Goal: Use online tool/utility: Utilize a website feature to perform a specific function

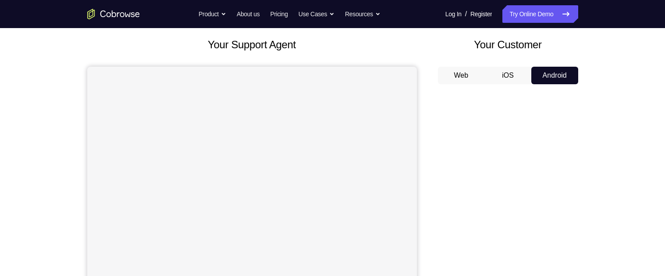
scroll to position [45, 0]
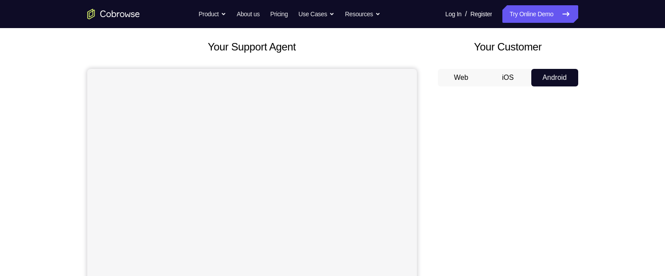
click at [508, 79] on button "iOS" at bounding box center [507, 78] width 47 height 18
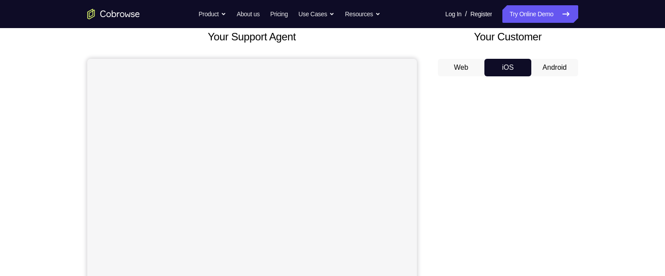
scroll to position [55, 0]
click at [460, 66] on button "Web" at bounding box center [461, 68] width 47 height 18
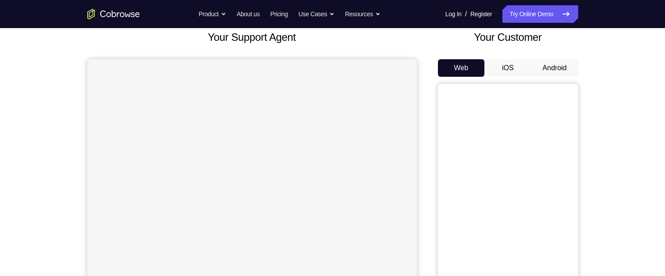
click at [505, 67] on button "iOS" at bounding box center [507, 68] width 47 height 18
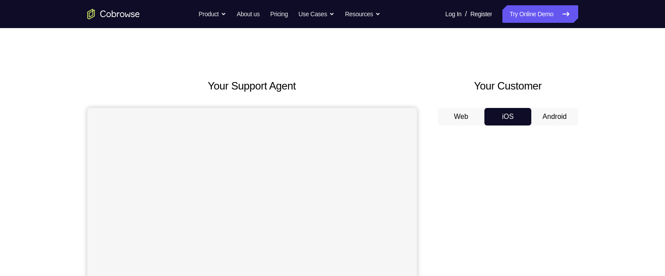
scroll to position [0, 0]
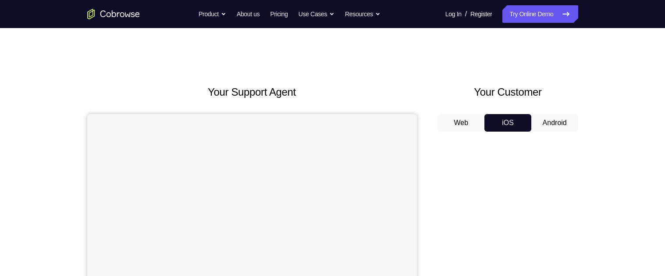
click at [564, 122] on button "Android" at bounding box center [554, 123] width 47 height 18
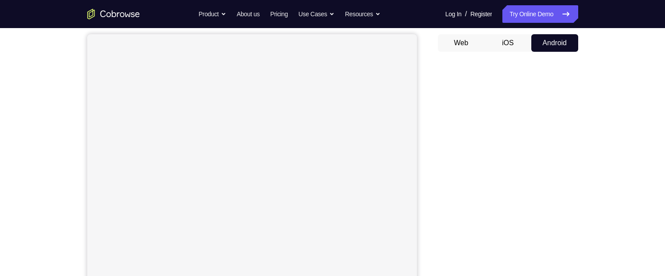
scroll to position [81, 0]
click at [511, 42] on button "iOS" at bounding box center [507, 42] width 47 height 18
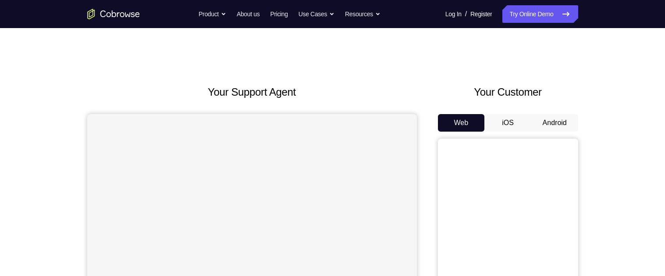
scroll to position [15, 0]
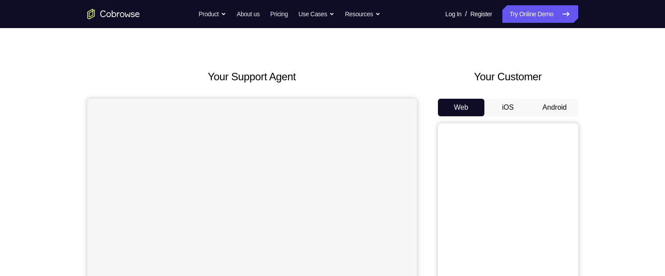
click at [547, 104] on button "Android" at bounding box center [554, 108] width 47 height 18
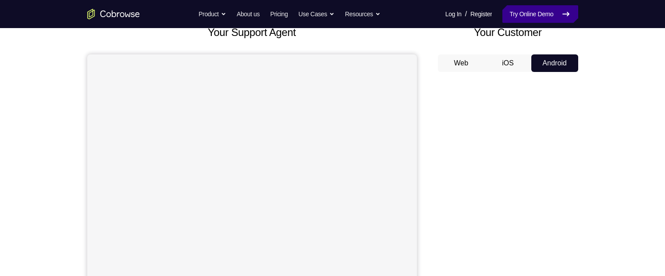
scroll to position [56, 0]
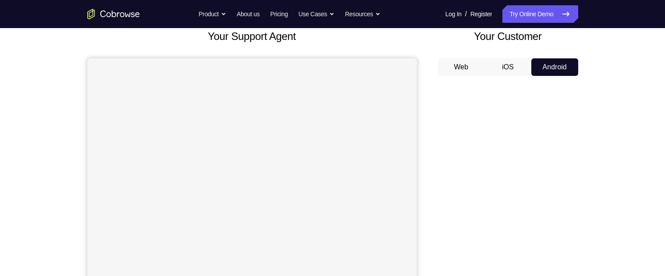
click at [503, 64] on button "iOS" at bounding box center [507, 67] width 47 height 18
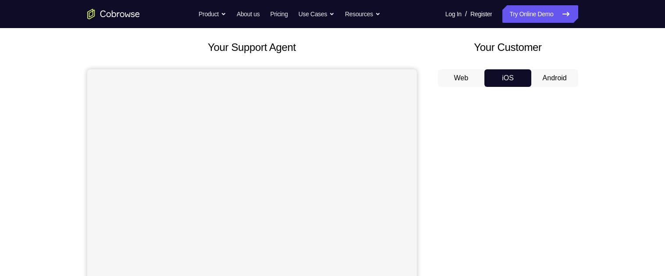
scroll to position [44, 0]
click at [565, 77] on button "Android" at bounding box center [554, 79] width 47 height 18
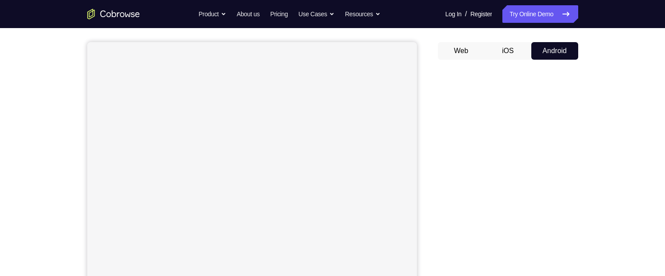
scroll to position [0, 0]
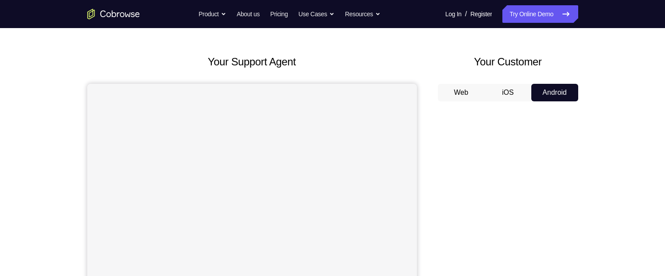
click at [512, 92] on button "iOS" at bounding box center [507, 93] width 47 height 18
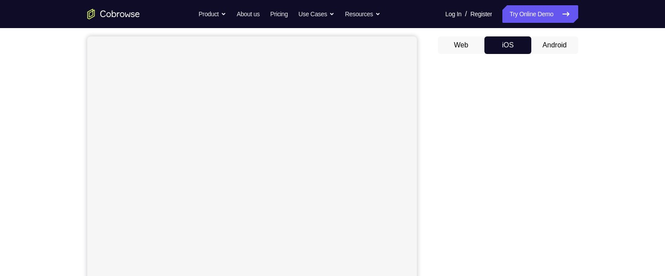
scroll to position [73, 0]
click at [551, 51] on button "Android" at bounding box center [554, 50] width 47 height 18
